Goal: Information Seeking & Learning: Learn about a topic

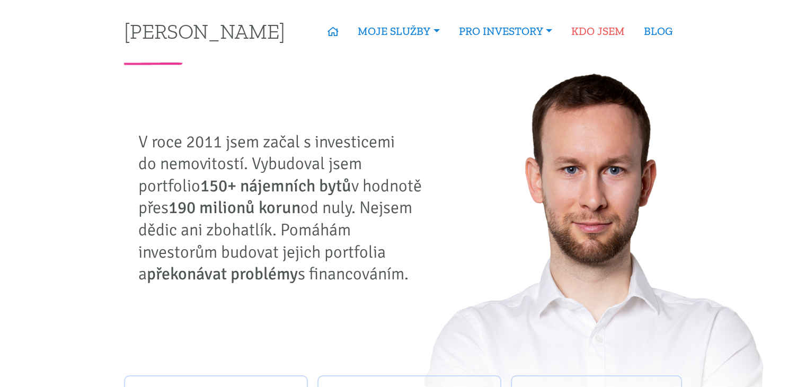
click at [583, 32] on link "KDO JSEM" at bounding box center [598, 31] width 73 height 24
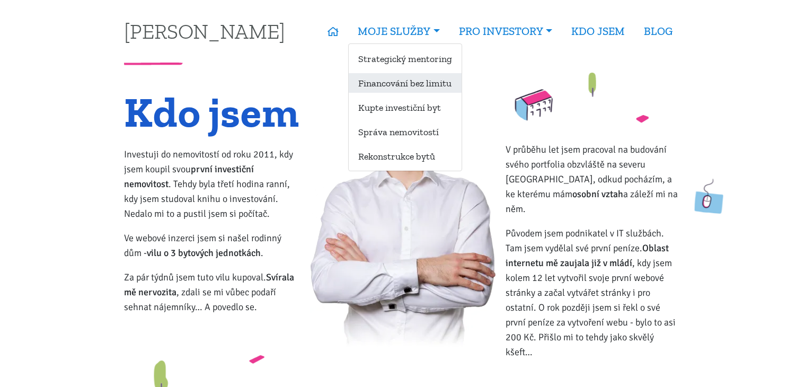
click at [397, 85] on link "Financování bez limitu" at bounding box center [405, 83] width 113 height 20
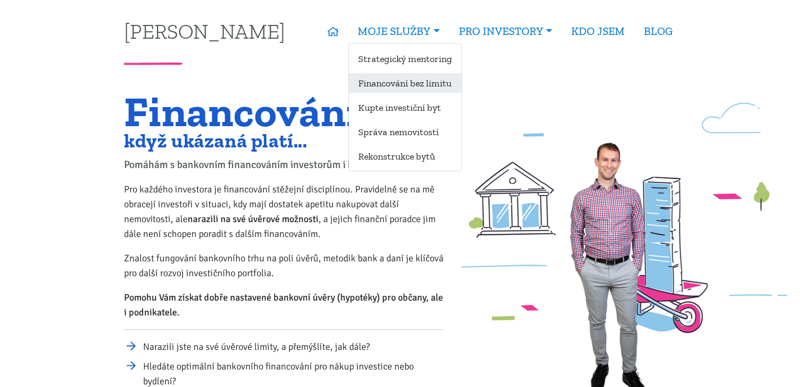
click at [409, 80] on link "Financování bez limitu" at bounding box center [405, 83] width 113 height 20
click at [407, 59] on link "Strategický mentoring" at bounding box center [405, 59] width 113 height 20
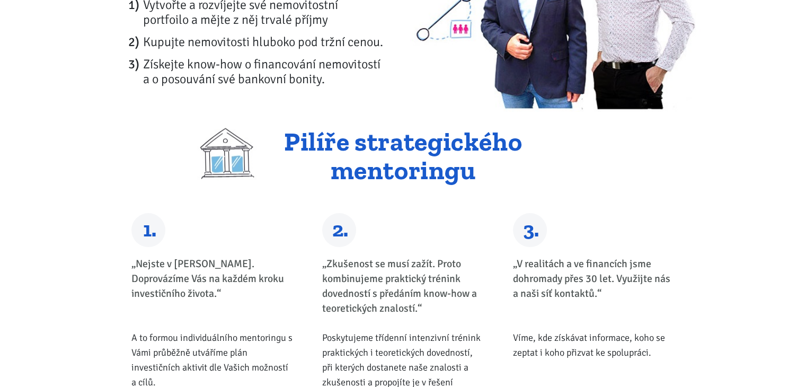
scroll to position [106, 0]
